Goal: Task Accomplishment & Management: Use online tool/utility

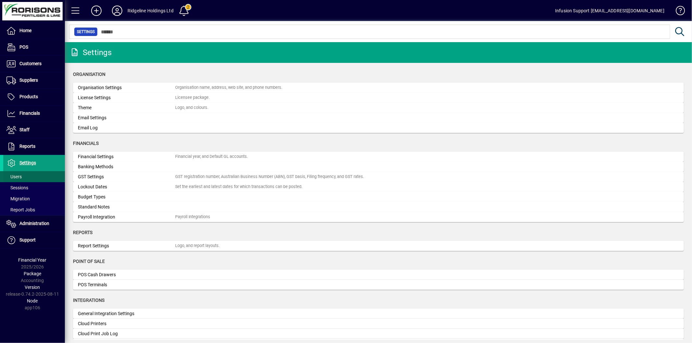
click at [20, 176] on span "Users" at bounding box center [13, 176] width 15 height 5
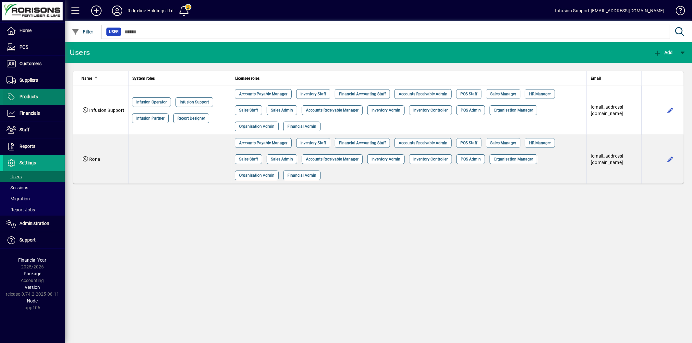
click at [34, 99] on span "Products" at bounding box center [28, 96] width 18 height 5
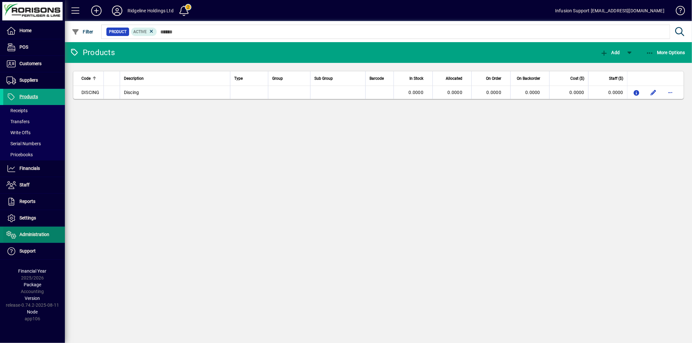
click at [31, 232] on span "Administration" at bounding box center [34, 234] width 30 height 5
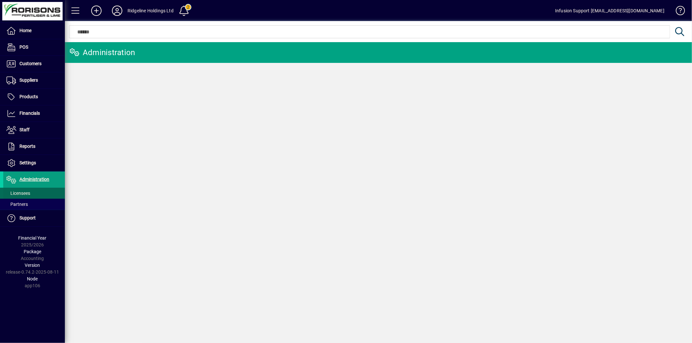
click at [25, 191] on span "Licensees" at bounding box center [18, 193] width 24 height 5
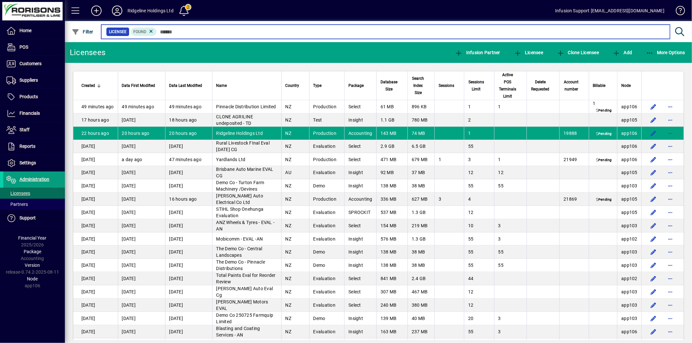
click at [176, 32] on input "text" at bounding box center [411, 31] width 508 height 9
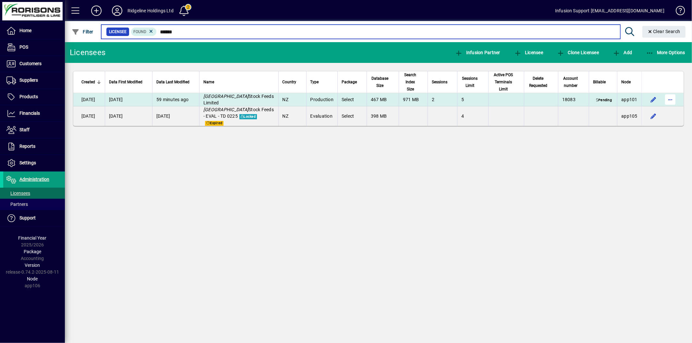
type input "******"
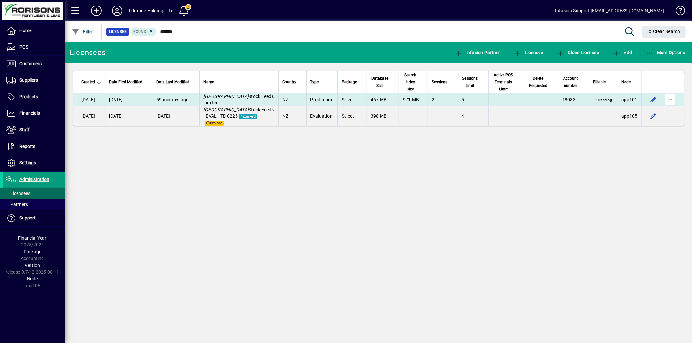
click at [670, 95] on span "button" at bounding box center [670, 100] width 16 height 16
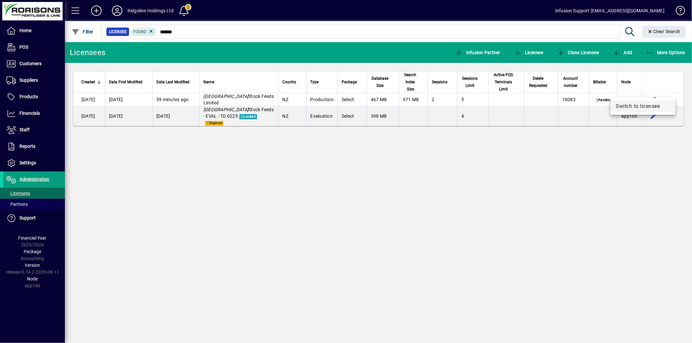
click at [642, 110] on button "Switch to licensee" at bounding box center [643, 107] width 65 height 12
